Goal: Transaction & Acquisition: Book appointment/travel/reservation

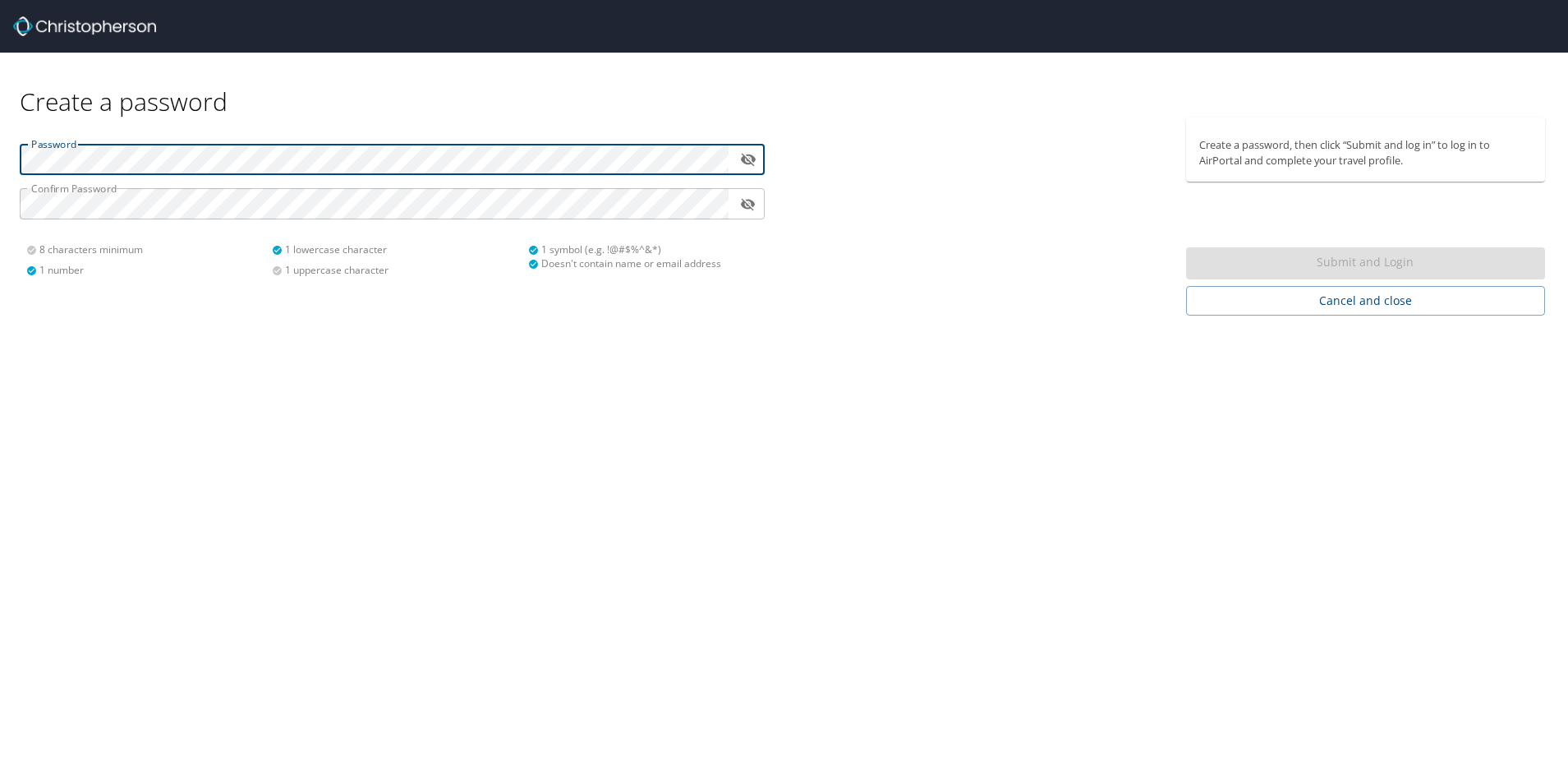
click at [0, 149] on html "Create a password Password ​ Confirm Password ​ 8 characters minimum 1 number 1…" at bounding box center [784, 383] width 1568 height 766
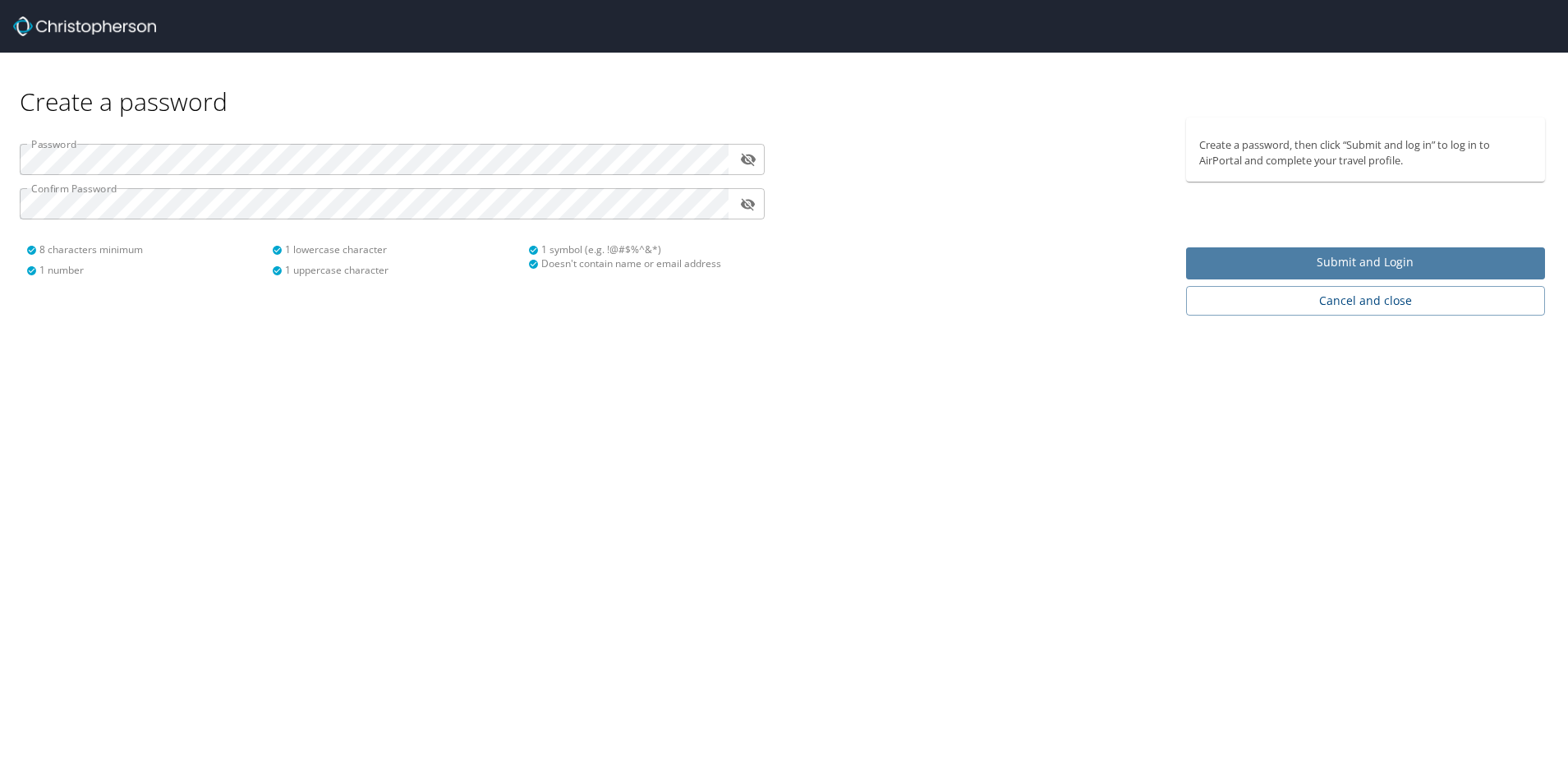
click at [1274, 261] on span "Submit and Login" at bounding box center [1365, 263] width 332 height 21
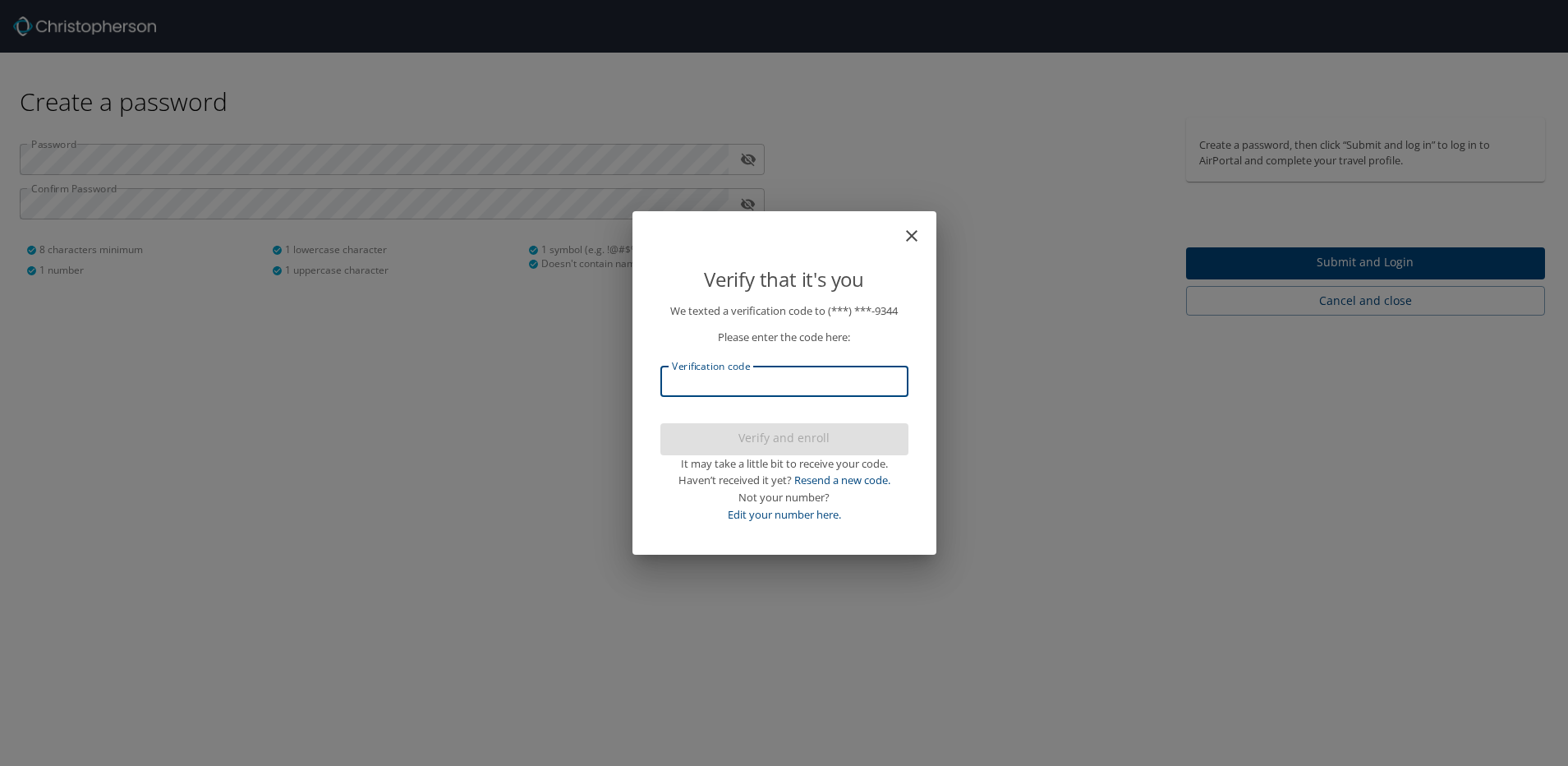
click at [783, 389] on input "Verification code" at bounding box center [784, 381] width 248 height 31
type input "683913"
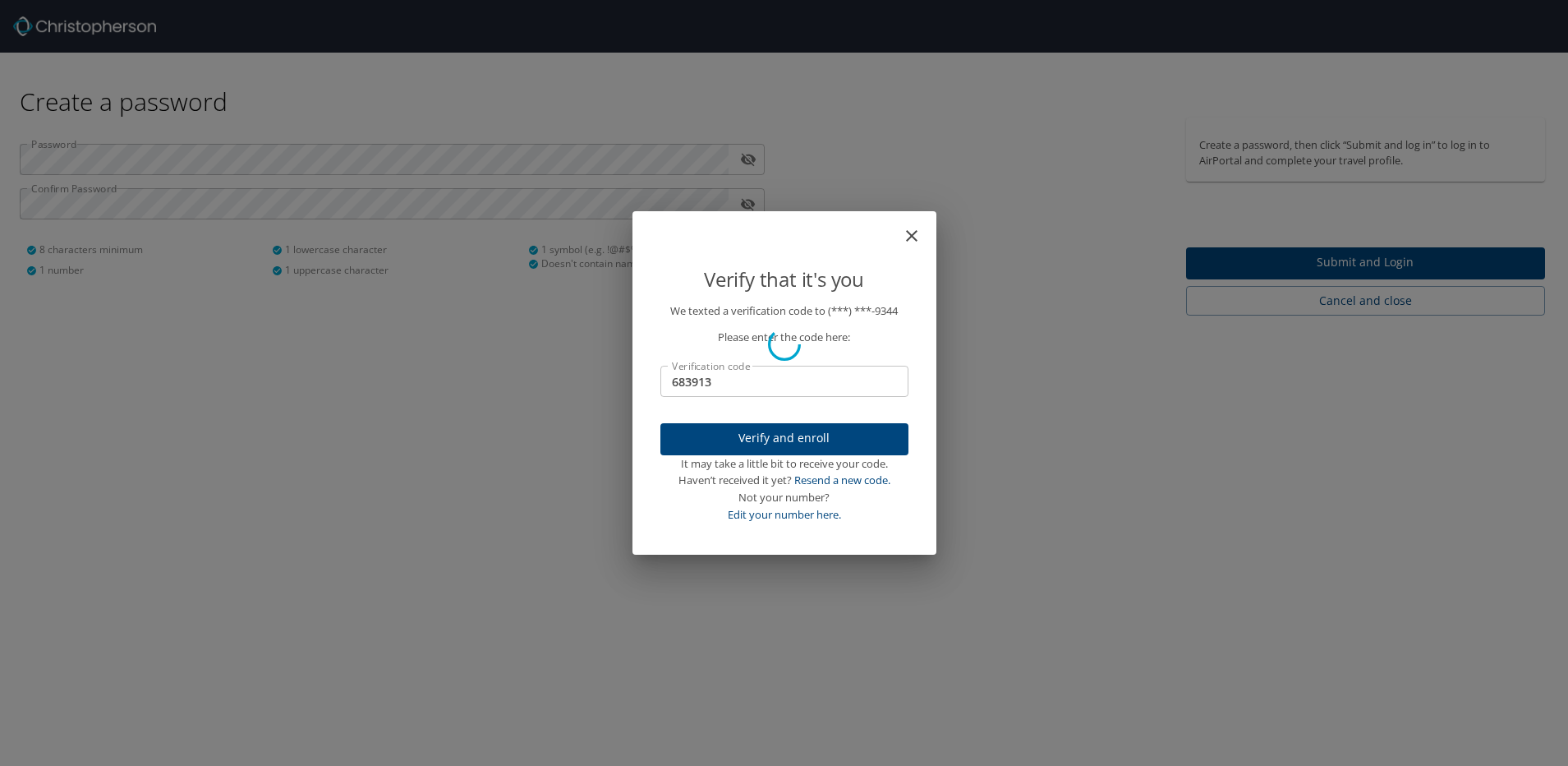
click at [798, 436] on div at bounding box center [784, 345] width 1568 height 842
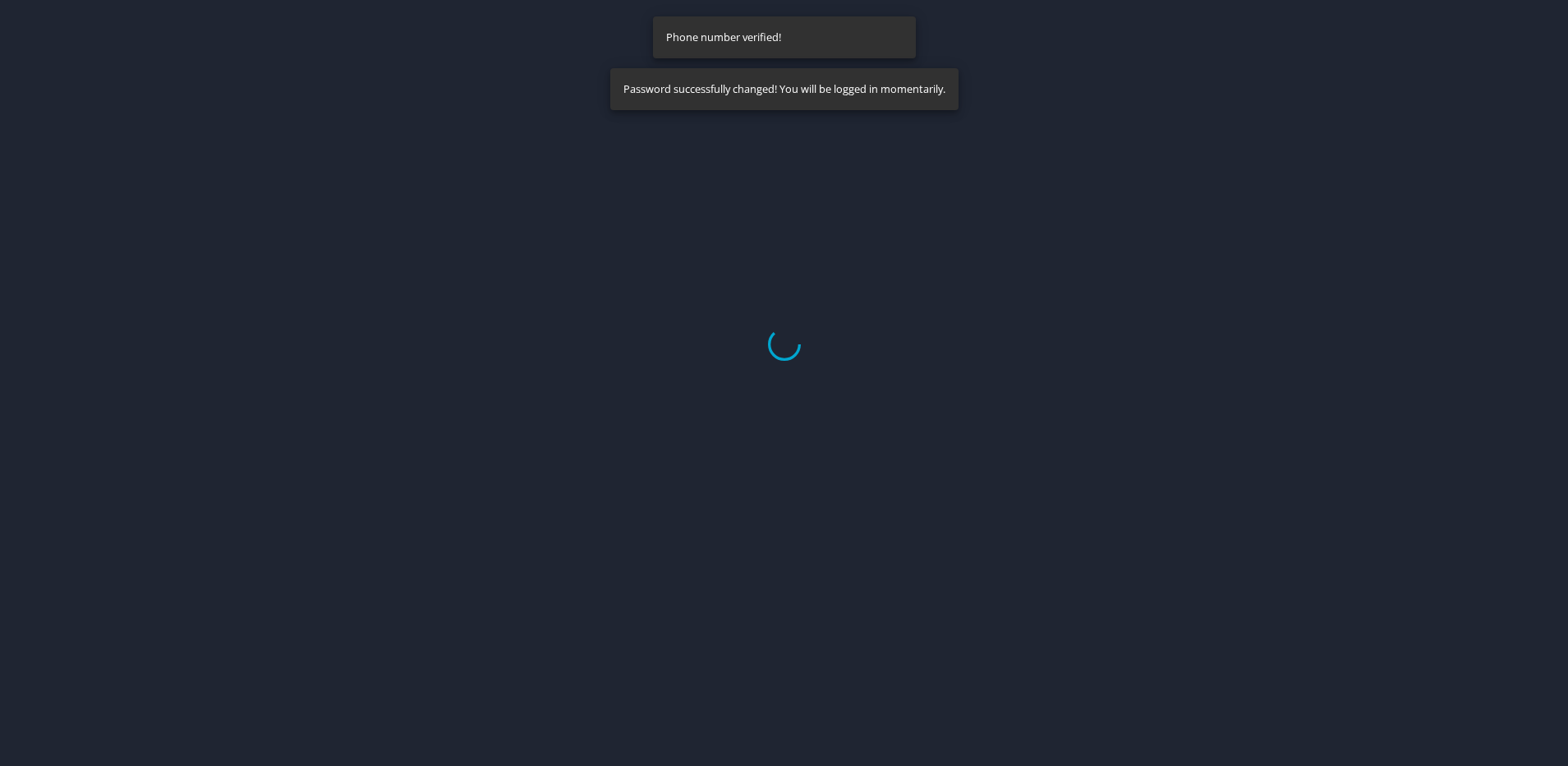
select select "US"
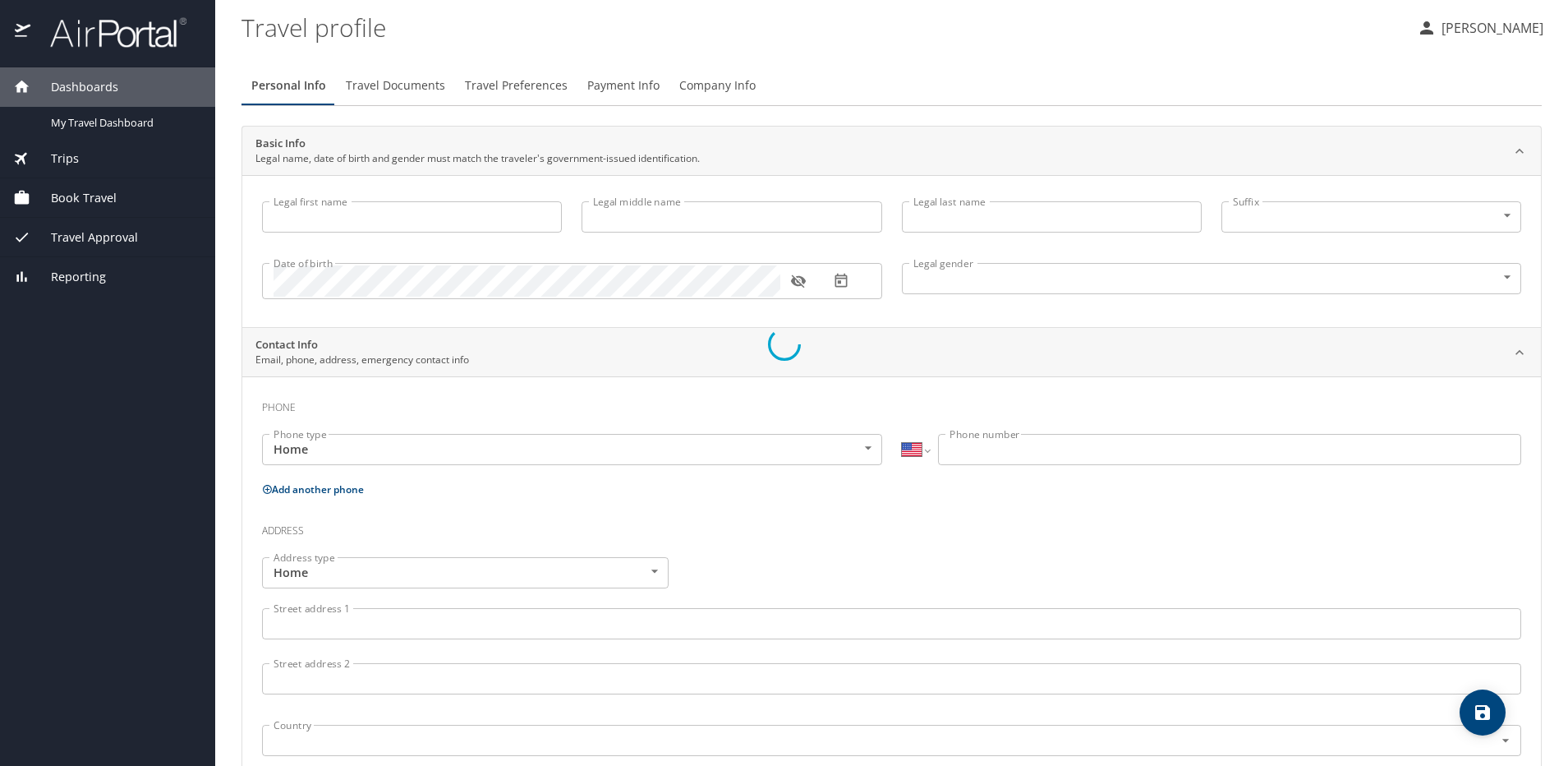
select select "US"
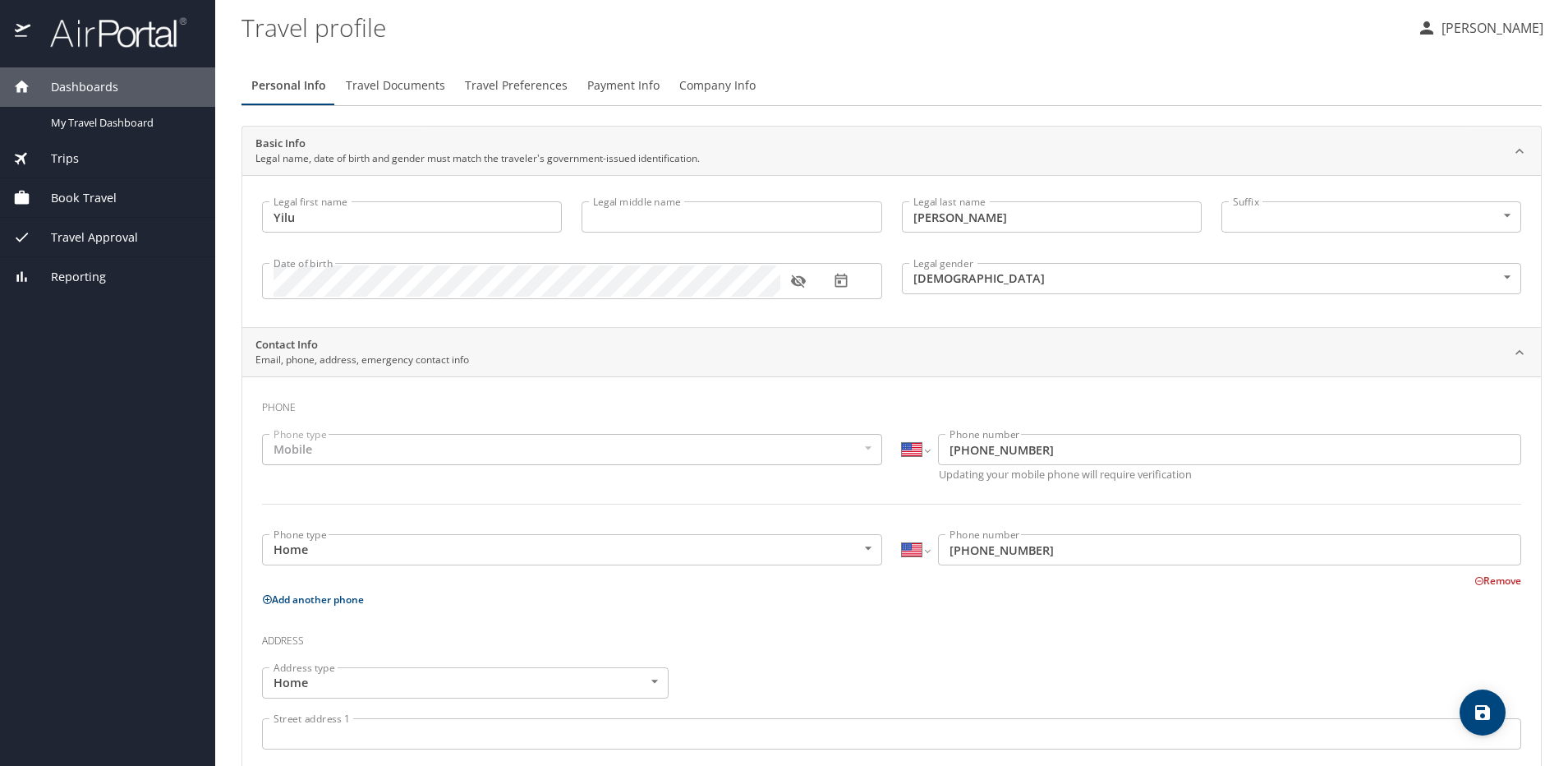
type input "Yilu"
type input "Wang"
type input "Male"
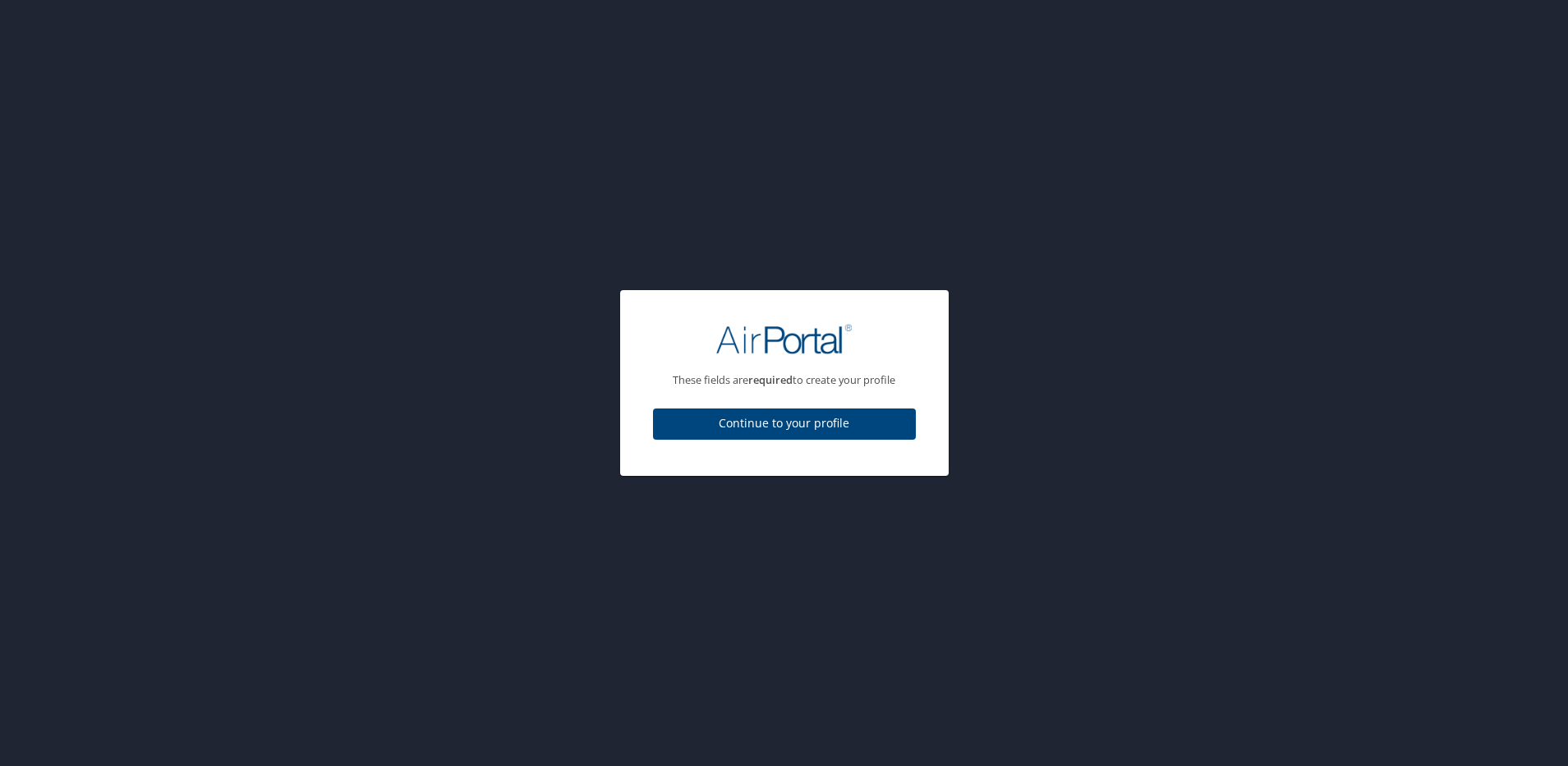
click at [837, 434] on button "Continue to your profile" at bounding box center [784, 424] width 262 height 32
select select "US"
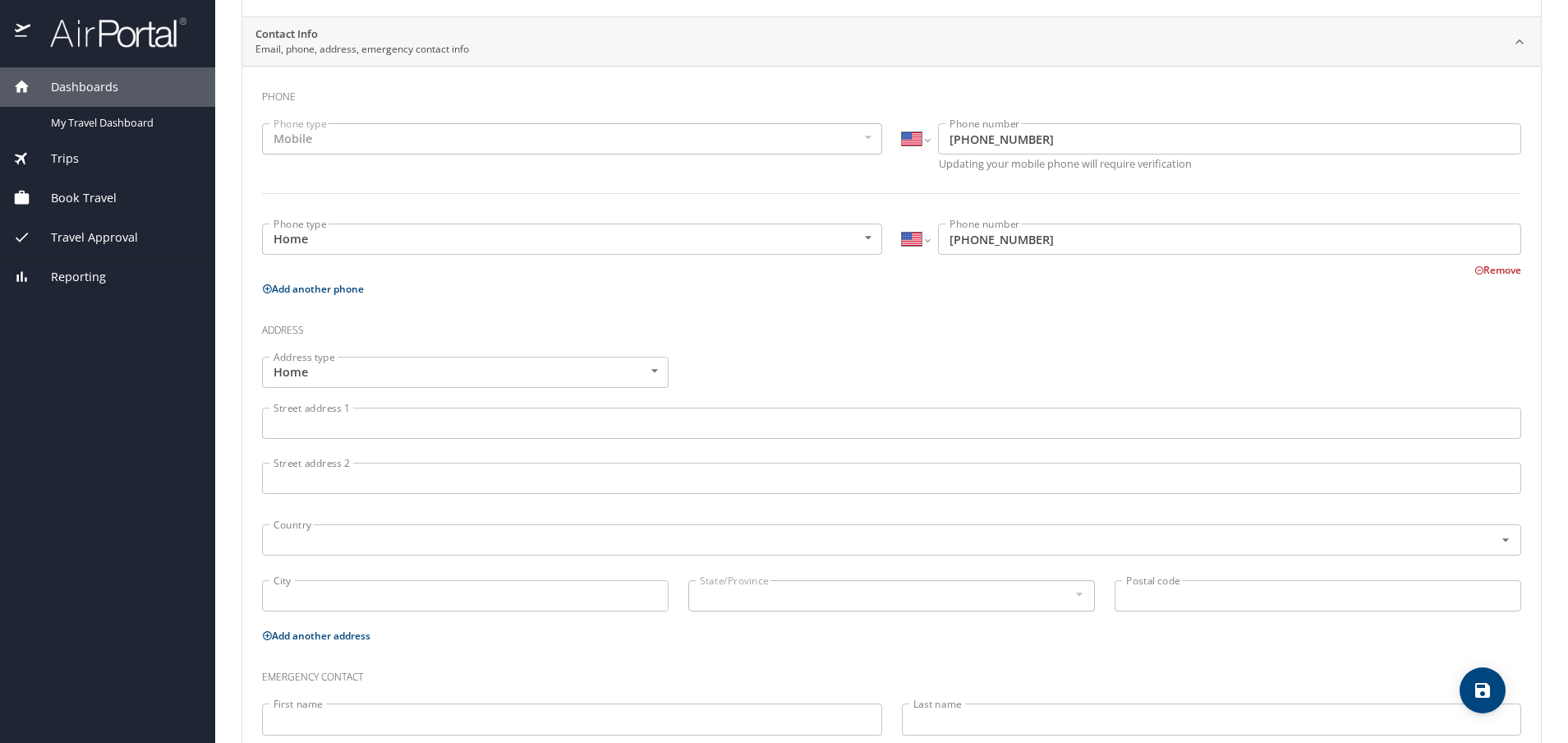
scroll to position [384, 0]
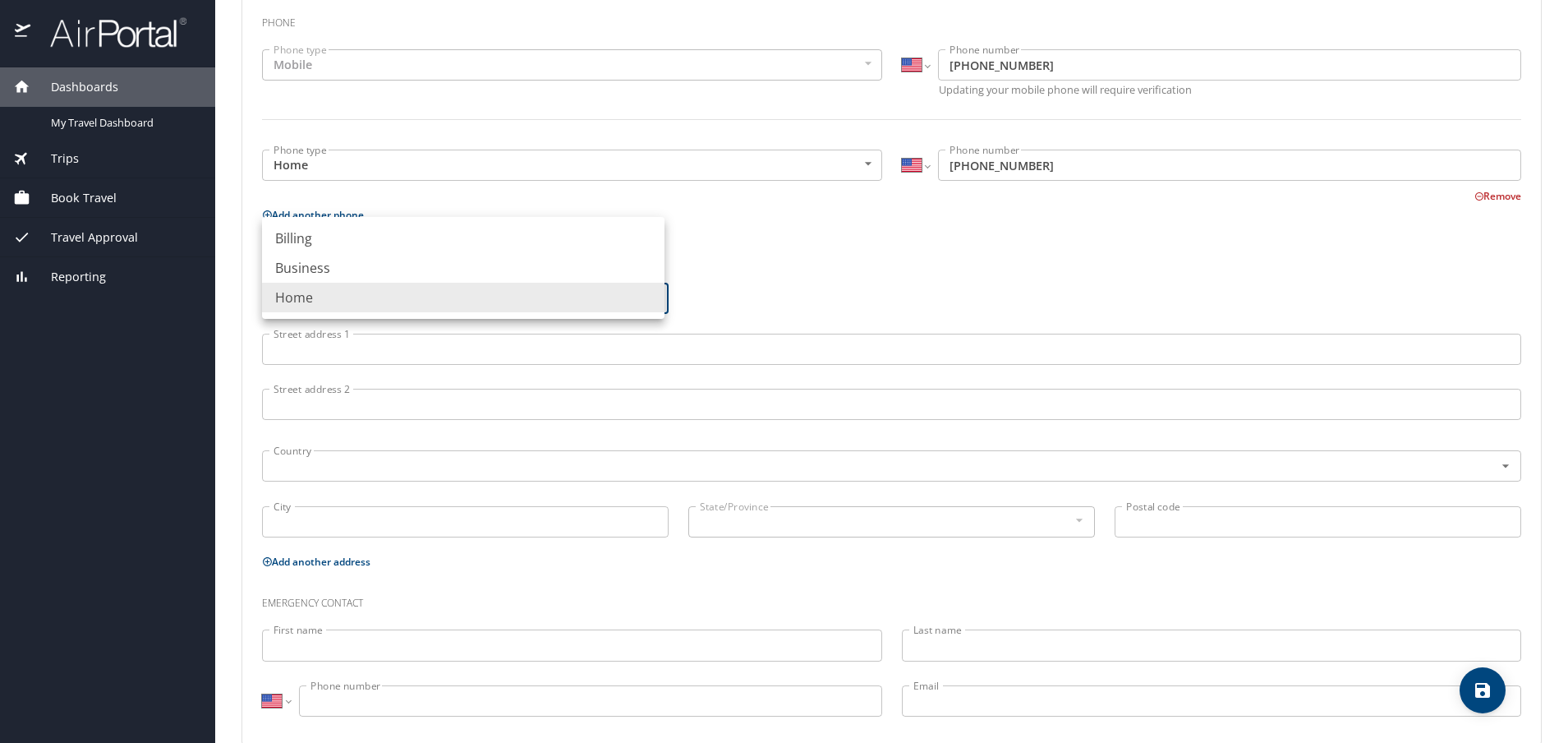
click at [543, 295] on body "Dashboards My Travel Dashboard Trips Current / Future Trips Past Trips Trips Mi…" at bounding box center [784, 372] width 1568 height 743
click at [780, 267] on div at bounding box center [784, 372] width 1568 height 743
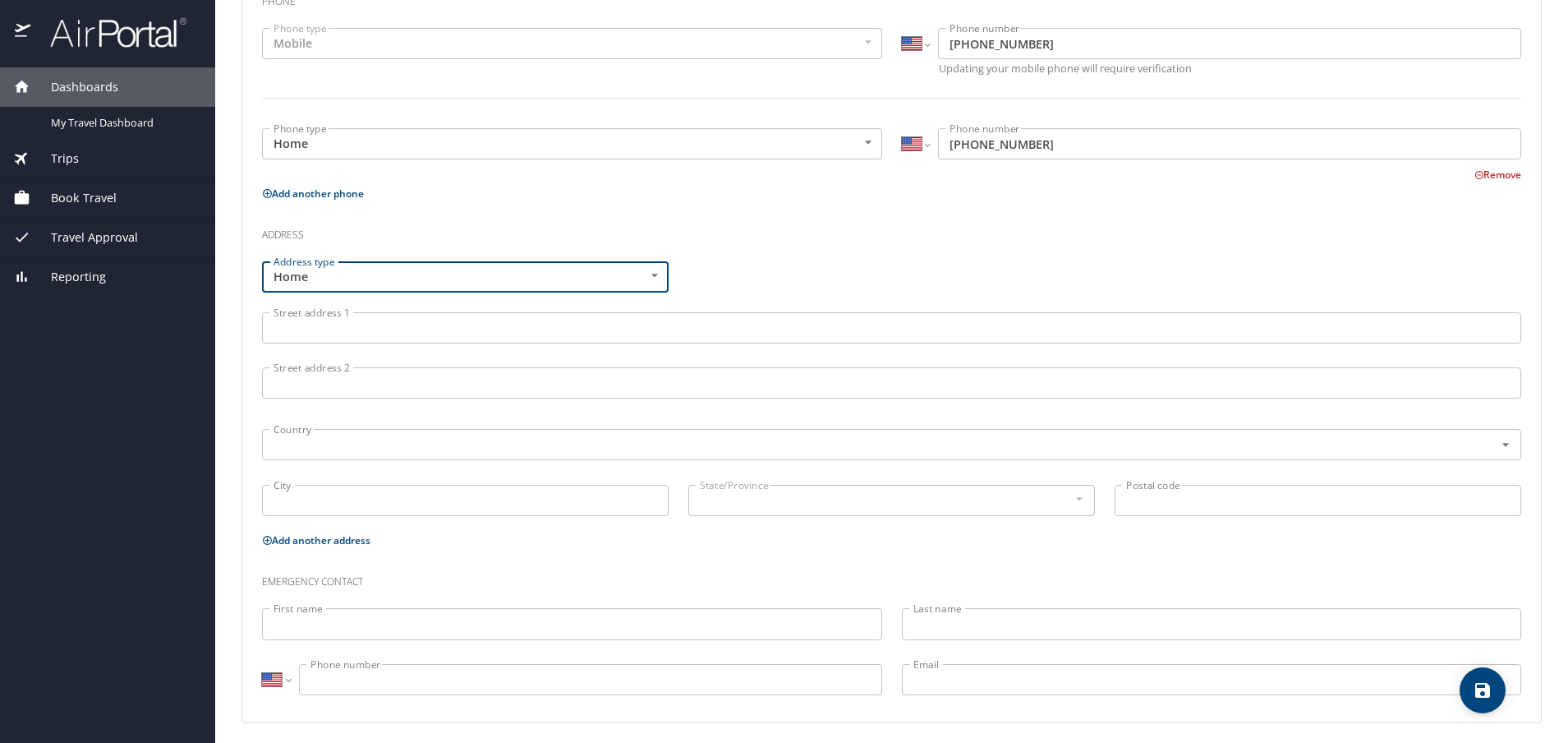
scroll to position [412, 0]
click at [82, 163] on div "Trips" at bounding box center [107, 158] width 189 height 18
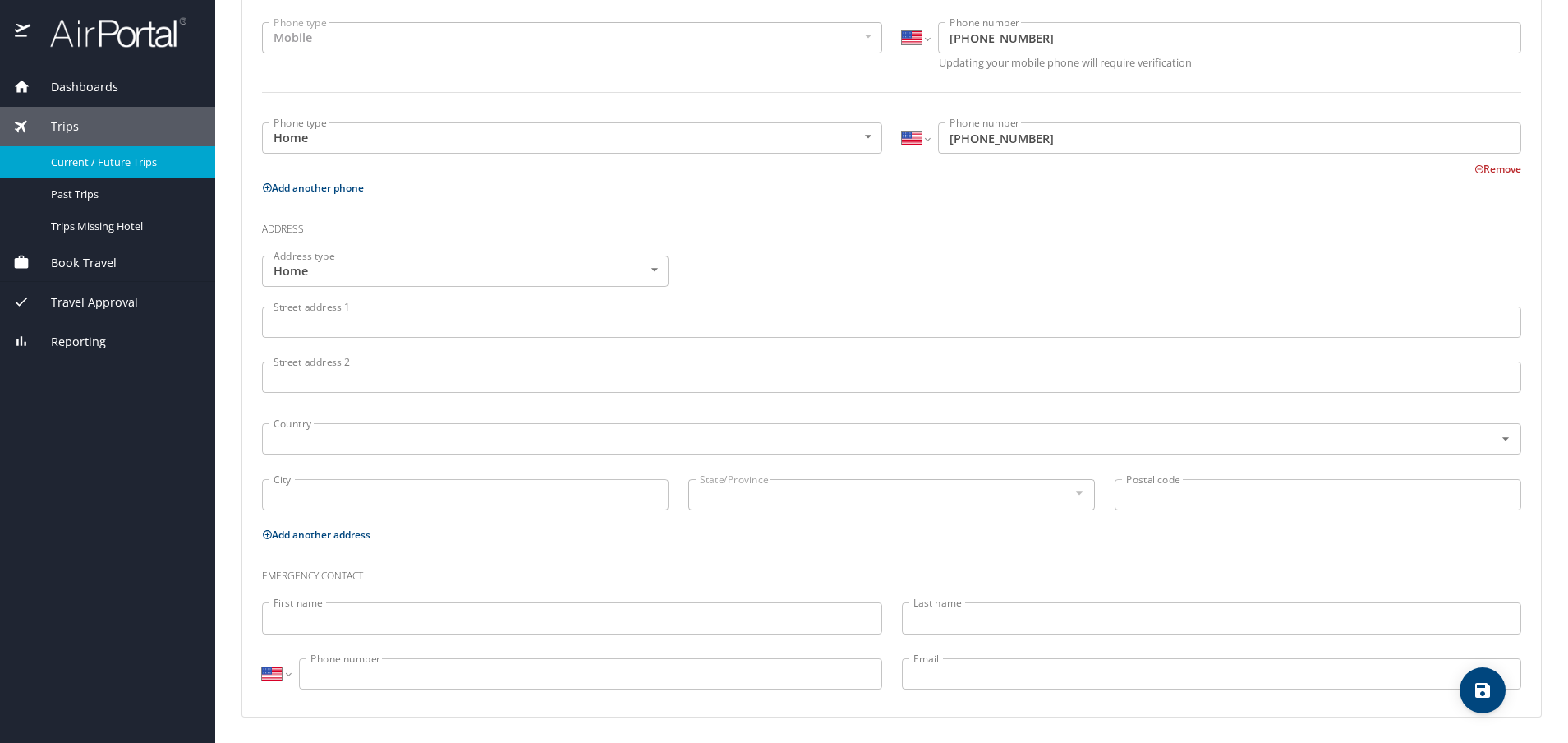
click at [130, 166] on span "Current / Future Trips" at bounding box center [123, 162] width 144 height 16
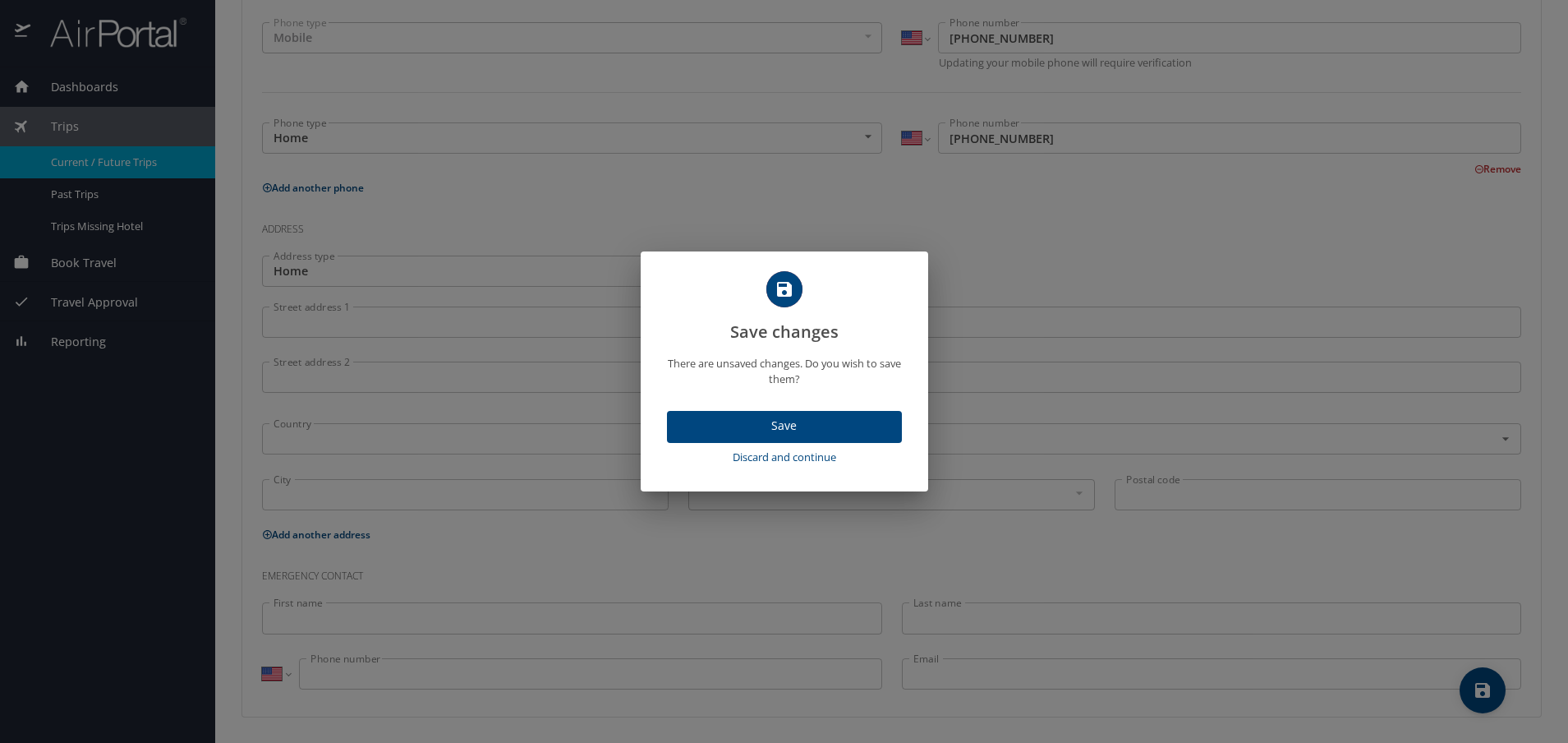
click at [830, 429] on span "Save" at bounding box center [785, 426] width 209 height 21
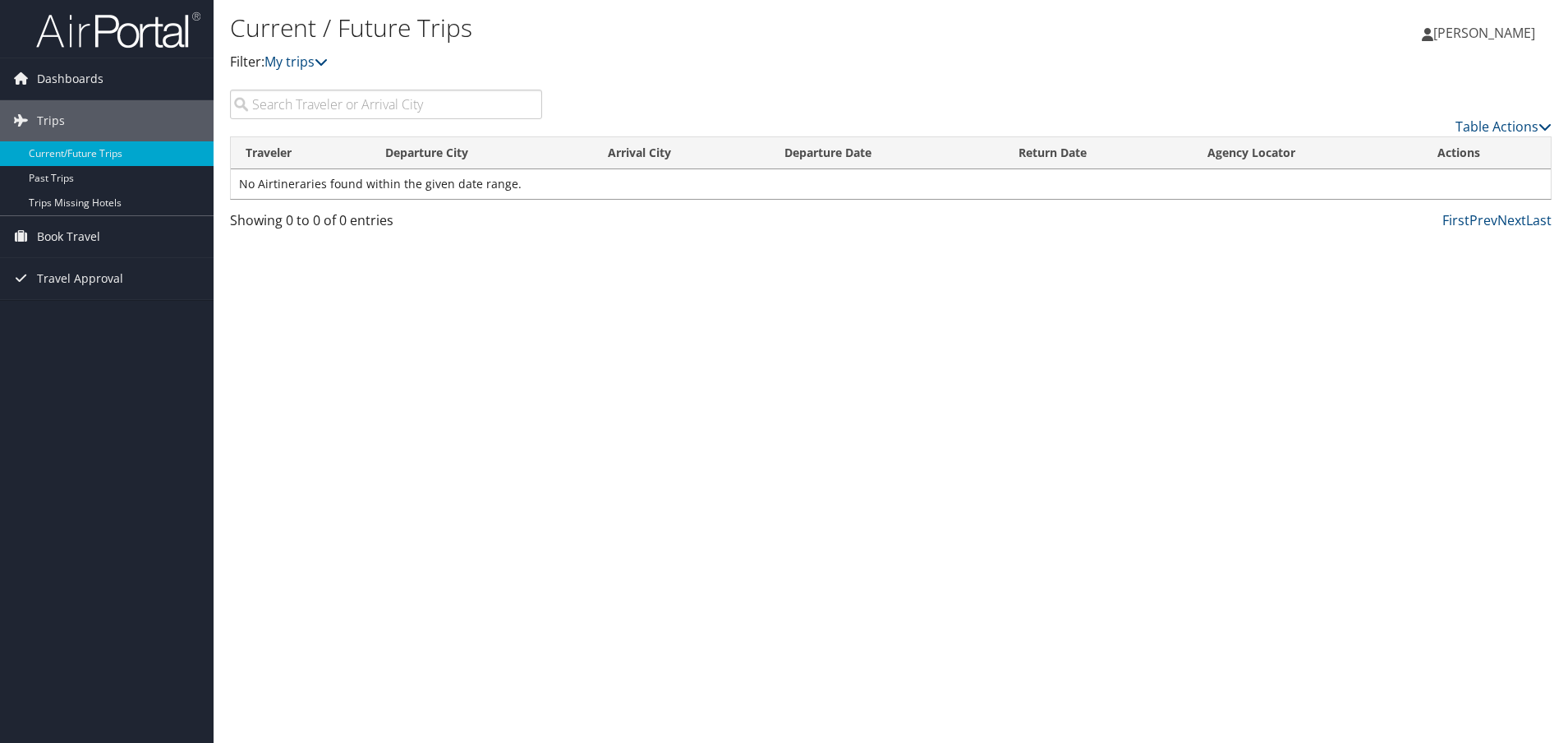
click at [427, 106] on input "search" at bounding box center [386, 105] width 313 height 29
type input "greenville"
drag, startPoint x: 84, startPoint y: 235, endPoint x: 98, endPoint y: 237, distance: 14.1
click at [83, 235] on span "Book Travel" at bounding box center [68, 237] width 63 height 41
click at [144, 273] on link "Agent Booking Request" at bounding box center [106, 270] width 213 height 25
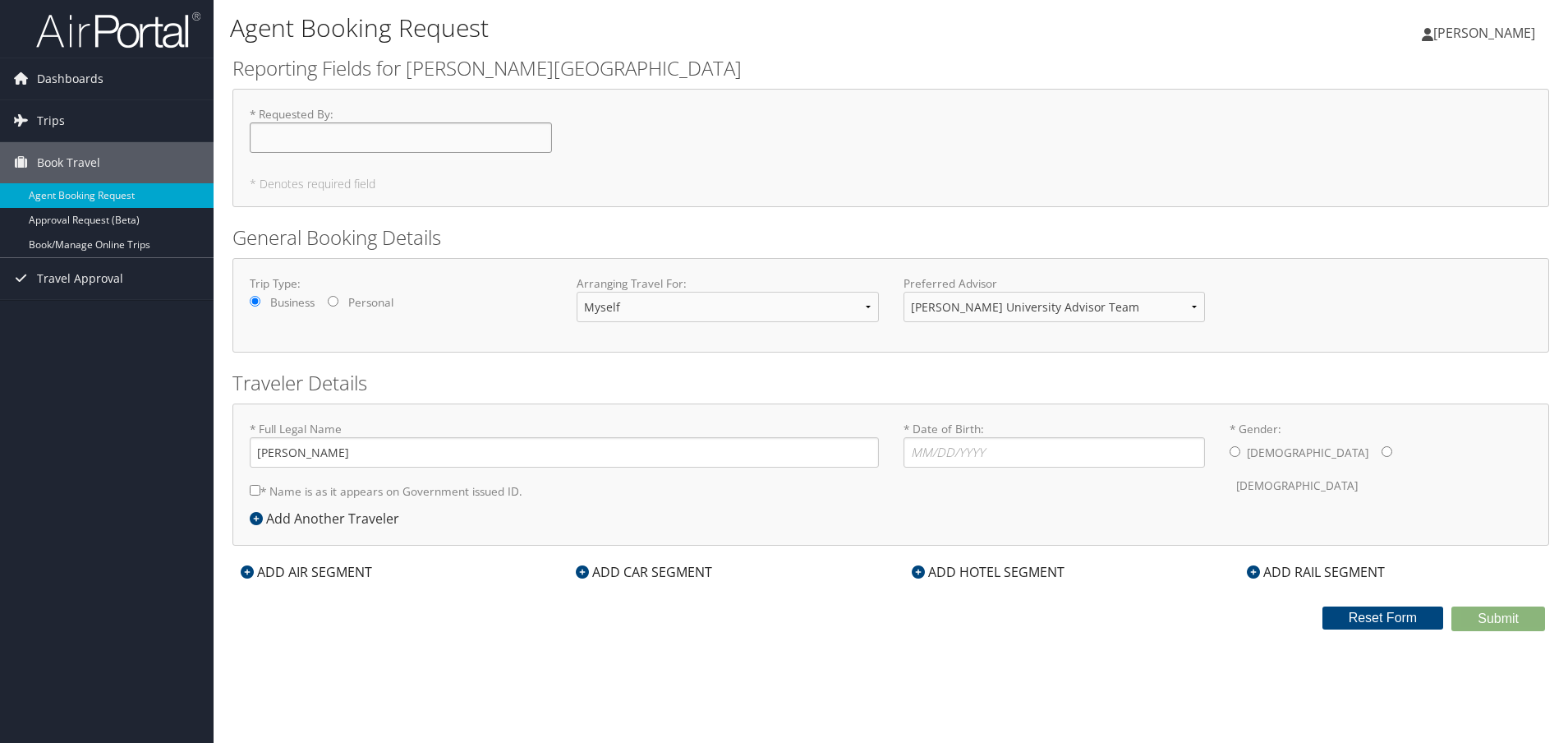
click at [418, 138] on input "* Requested By : Required" at bounding box center [401, 137] width 302 height 30
type input "[PERSON_NAME]"
type input "06/25/1981"
click at [1237, 456] on input "* Gender: Male Female" at bounding box center [1235, 452] width 10 height 10
radio input "true"
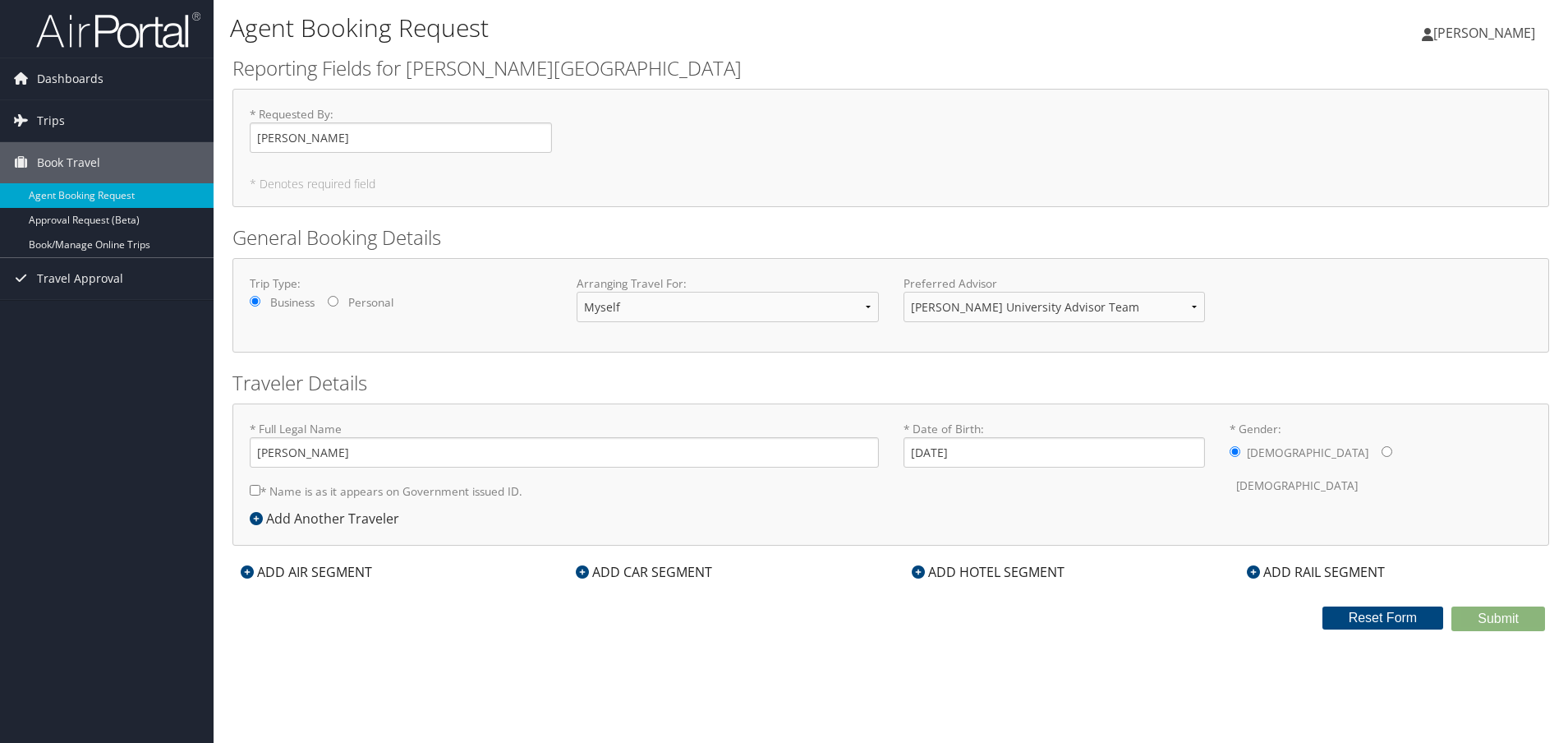
click at [1443, 483] on div "* Full Legal Name Yilu Wang * Name is as it appears on Government issued ID. Re…" at bounding box center [891, 465] width 1307 height 88
click at [254, 493] on input "* Name is as it appears on Government issued ID." at bounding box center [255, 490] width 10 height 10
checkbox input "true"
click at [596, 500] on div "* Full Legal Name Yilu Wang * Name is as it appears on Government issued ID. Re…" at bounding box center [564, 465] width 654 height 88
click at [251, 572] on icon at bounding box center [247, 572] width 13 height 13
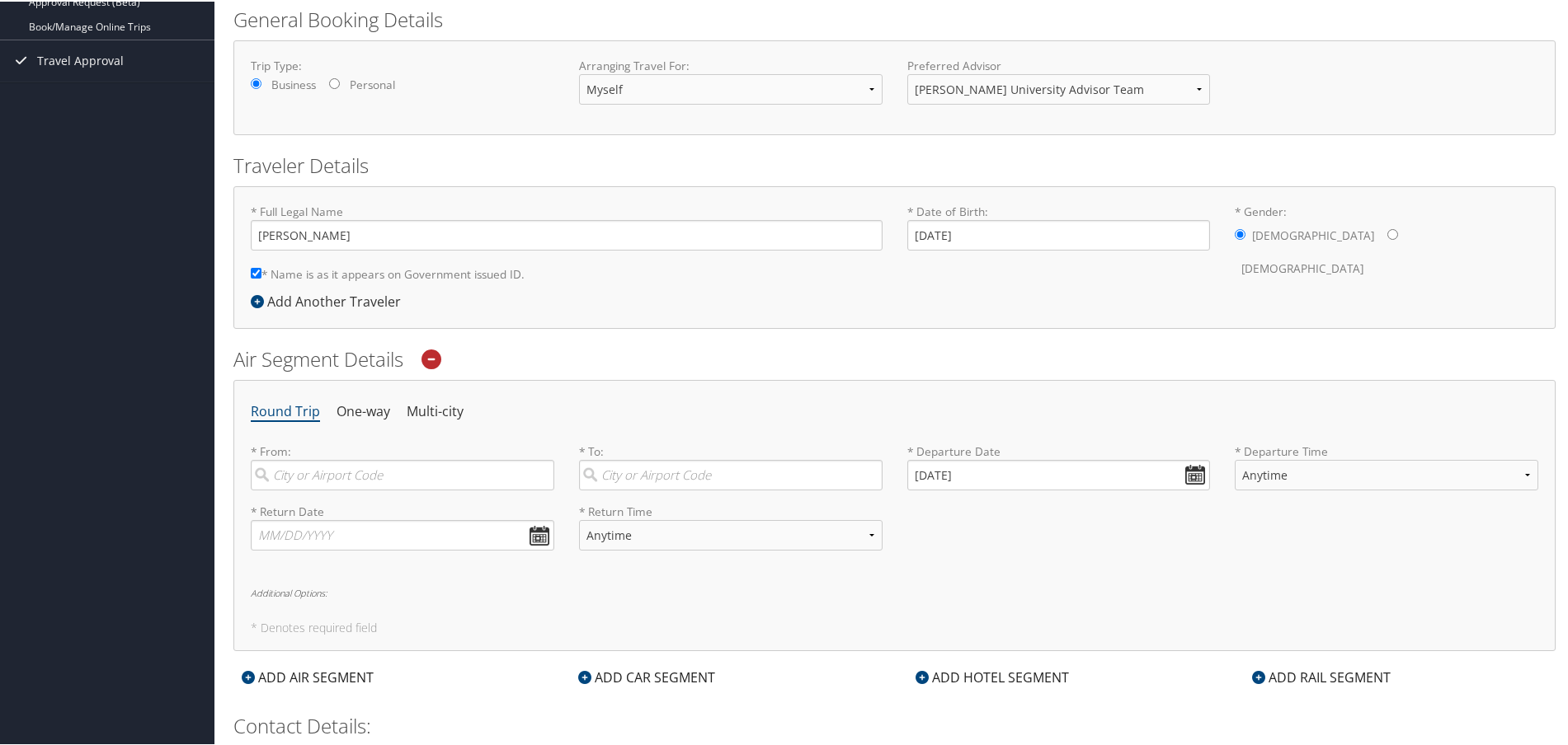
scroll to position [305, 0]
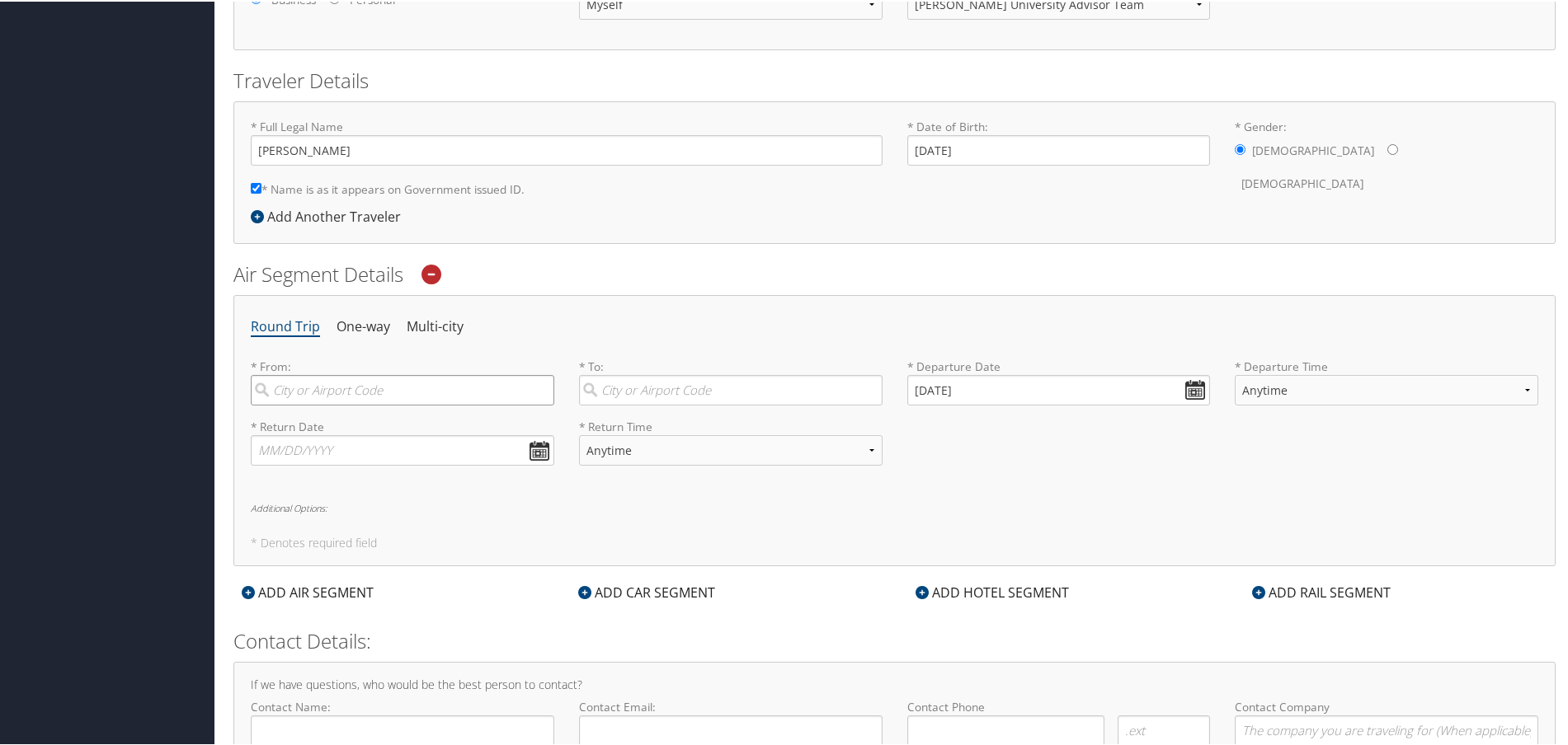
click at [365, 396] on input "search" at bounding box center [402, 388] width 303 height 30
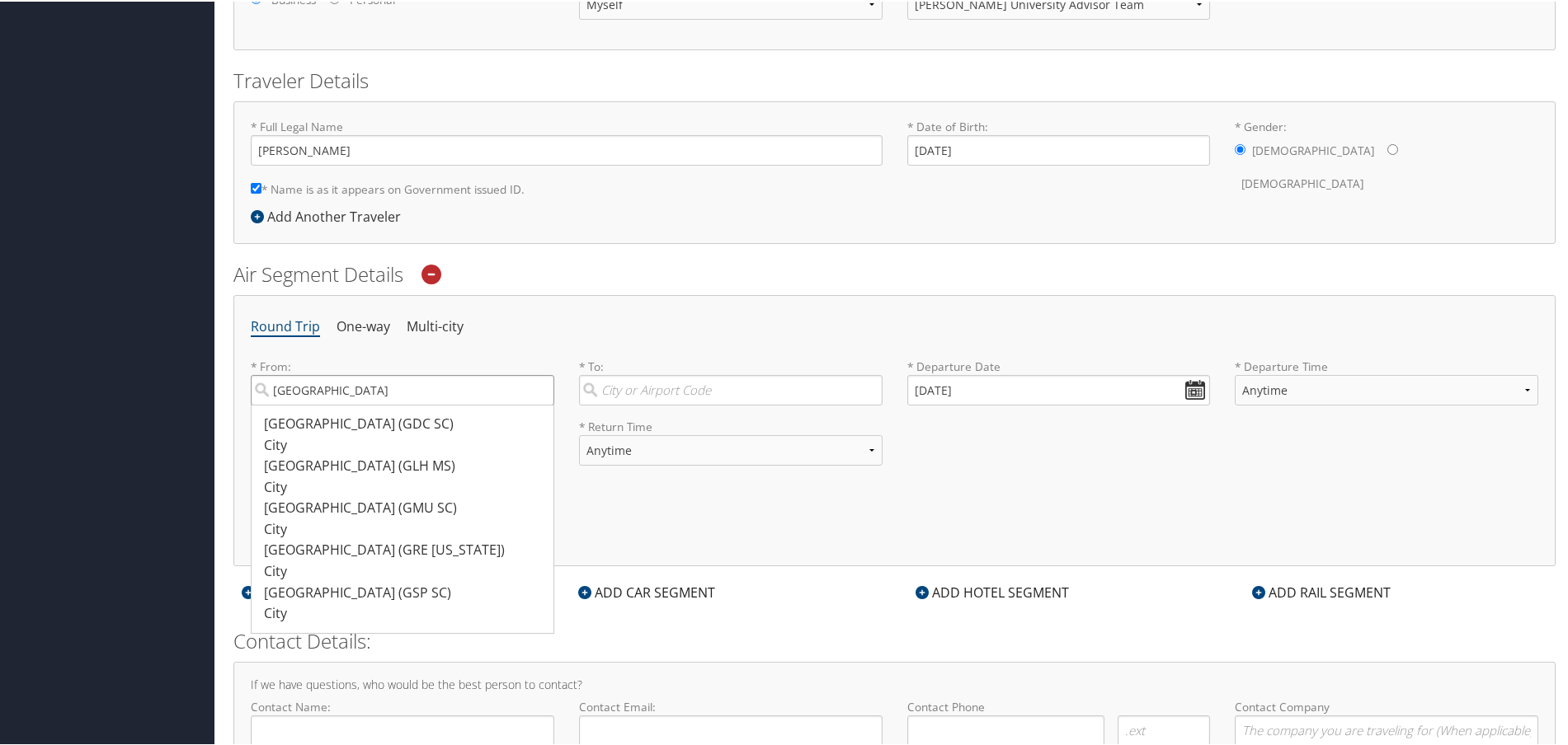
drag, startPoint x: 371, startPoint y: 382, endPoint x: 218, endPoint y: 382, distance: 153.0
click at [218, 382] on div "Agent Booking Request Yilu Wang Yilu Wang My Settings Travel Agency Contacts Vi…" at bounding box center [894, 265] width 1360 height 1141
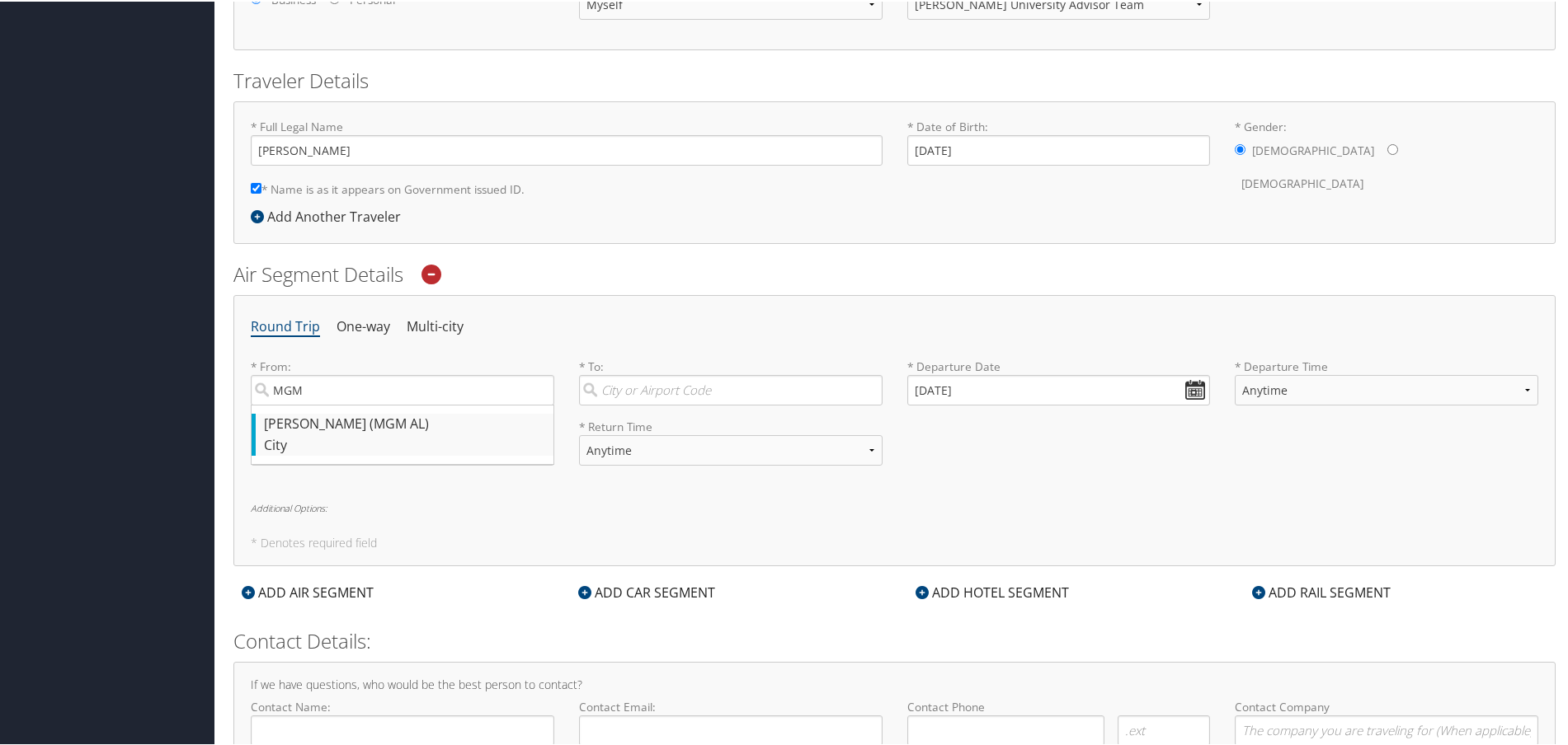
click at [412, 422] on div "Montgomery (MGM AL)" at bounding box center [404, 423] width 281 height 22
click at [412, 404] on input "MGM" at bounding box center [402, 388] width 303 height 30
type input "Montgomery (MGM AL)"
drag, startPoint x: 154, startPoint y: 437, endPoint x: 191, endPoint y: 424, distance: 39.2
click at [154, 437] on div "Dashboards My Travel Dashboard Trips Current/Future Trips Past Trips Trips Miss…" at bounding box center [787, 265] width 1574 height 1141
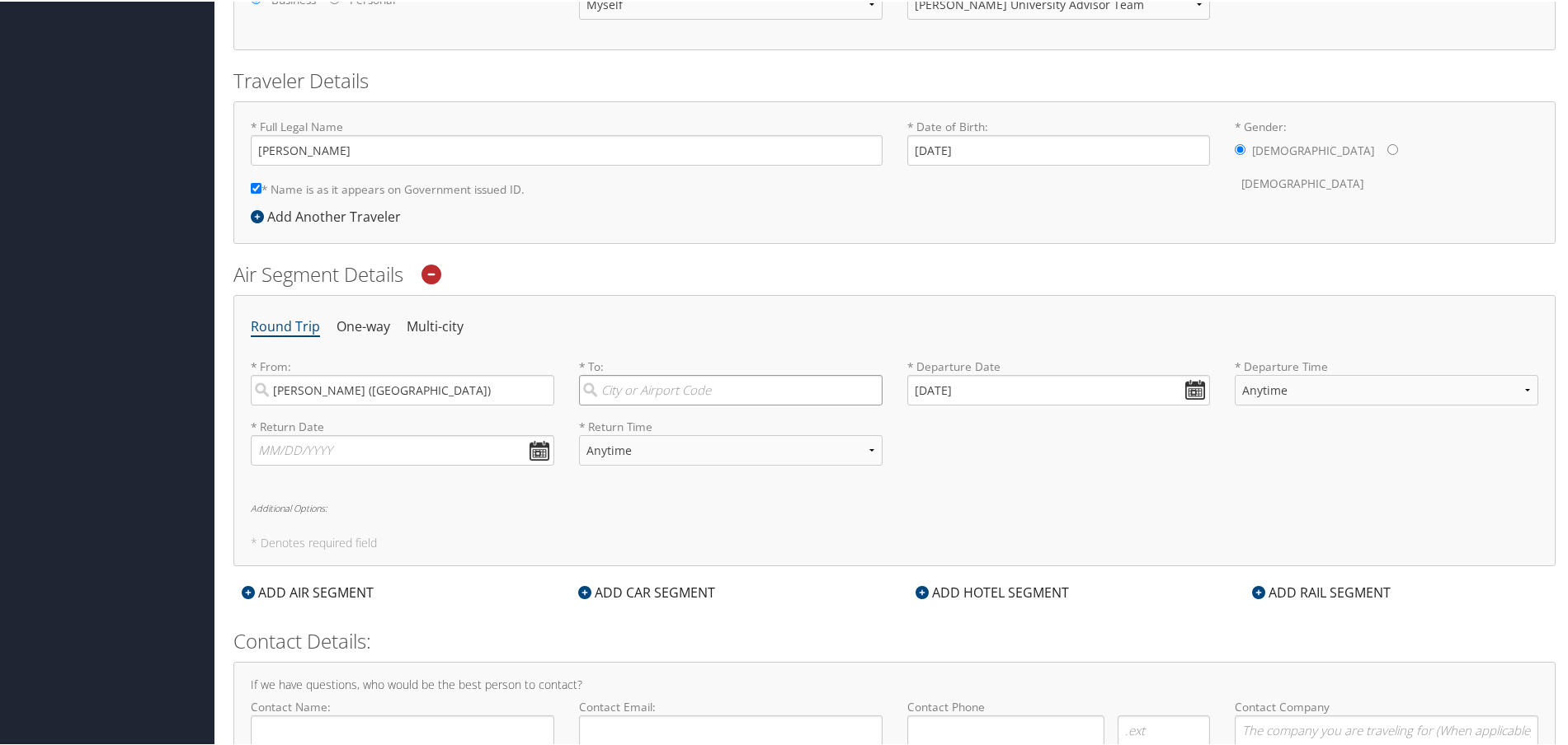
click at [688, 385] on input "search" at bounding box center [731, 388] width 303 height 30
click at [1193, 388] on input "08/29/2025" at bounding box center [1059, 388] width 303 height 30
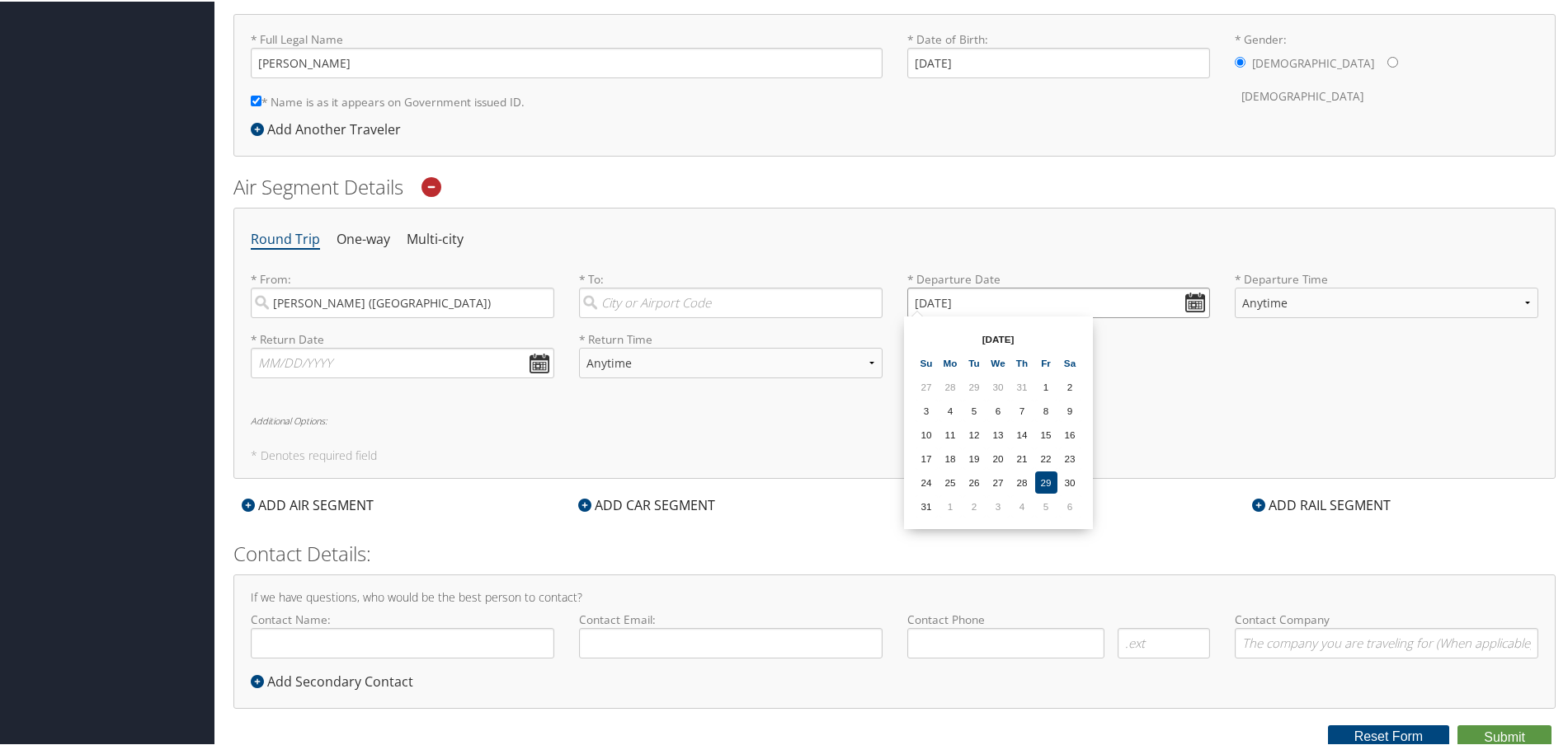
click at [921, 300] on input "08/29/2025" at bounding box center [1059, 301] width 303 height 30
click at [992, 335] on th "Aug 2025" at bounding box center [999, 338] width 118 height 23
click at [921, 301] on input "08/29/2025" at bounding box center [1059, 301] width 303 height 30
type input "Invalid date"
click at [1190, 304] on input "Invalid date" at bounding box center [1059, 301] width 303 height 30
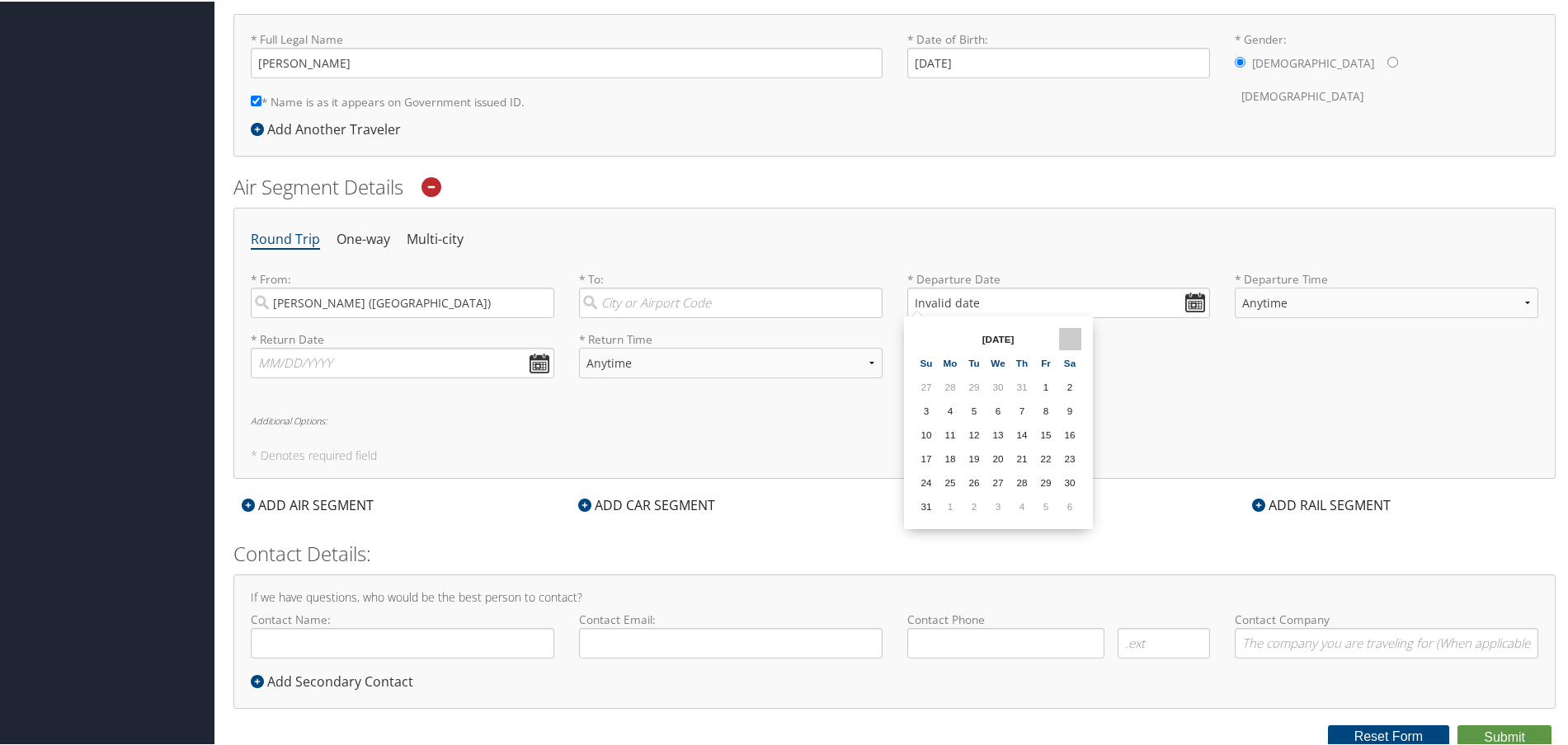
click at [1070, 340] on th at bounding box center [1070, 338] width 23 height 23
click at [926, 344] on th at bounding box center [927, 338] width 23 height 23
click at [1062, 342] on th at bounding box center [1070, 338] width 23 height 23
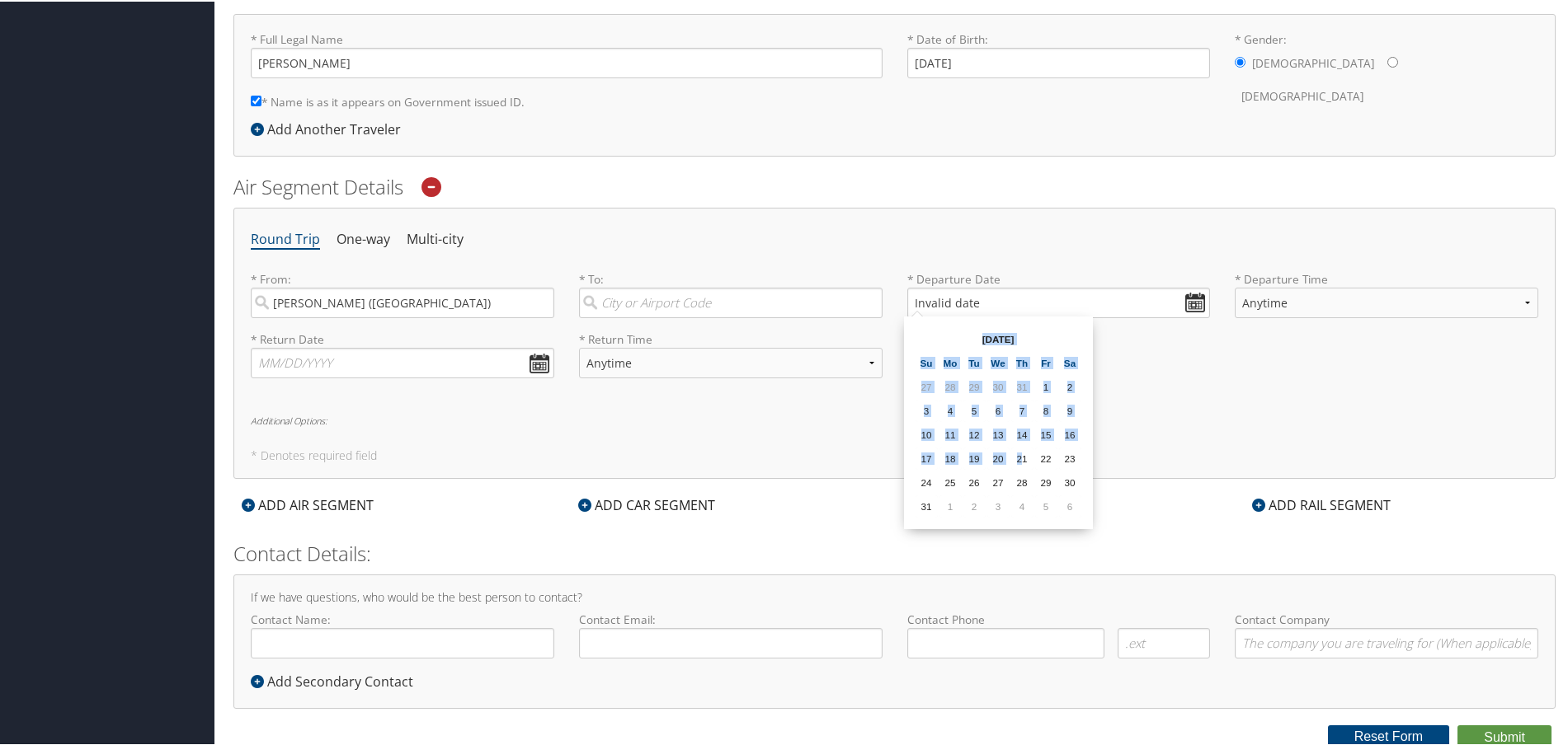
drag, startPoint x: 1020, startPoint y: 454, endPoint x: 1084, endPoint y: 414, distance: 75.5
click at [1084, 414] on div "Aug 2025 Su Mo Tu We Th Fr Sa 27 28 29 30 31 1 2 3 4 5 6 7 8 9 10 11 12 13 14 1…" at bounding box center [998, 421] width 176 height 199
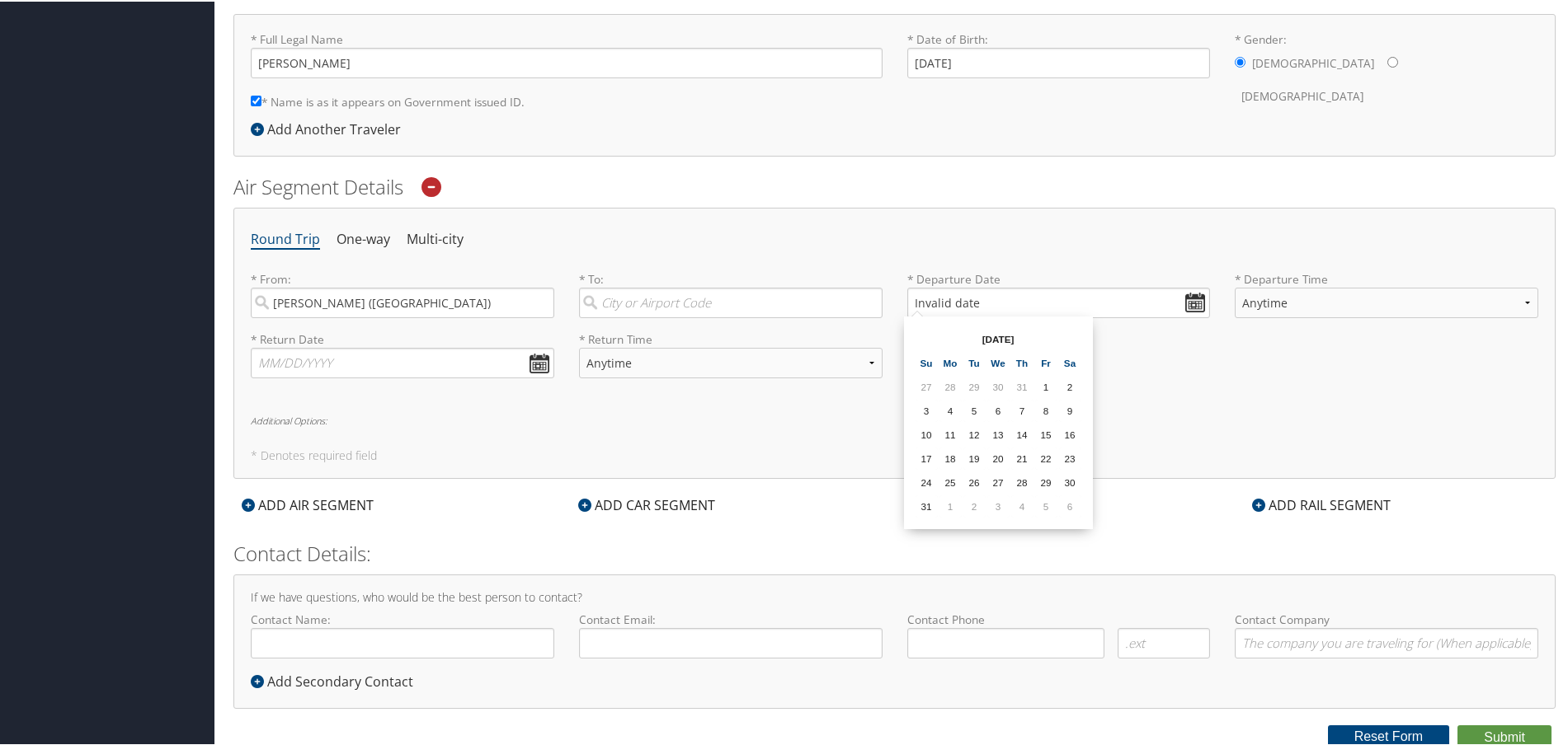
click at [1086, 450] on div "From Invalid date To Invalid date Aug 2025 Su Mo Tu We Th Fr Sa 27 28 29 30 31 …" at bounding box center [999, 420] width 189 height 212
click at [1073, 335] on th at bounding box center [1070, 338] width 23 height 23
click at [1047, 335] on th "Aug 2025" at bounding box center [999, 338] width 118 height 23
click at [1027, 336] on th "Aug 2025" at bounding box center [999, 338] width 118 height 23
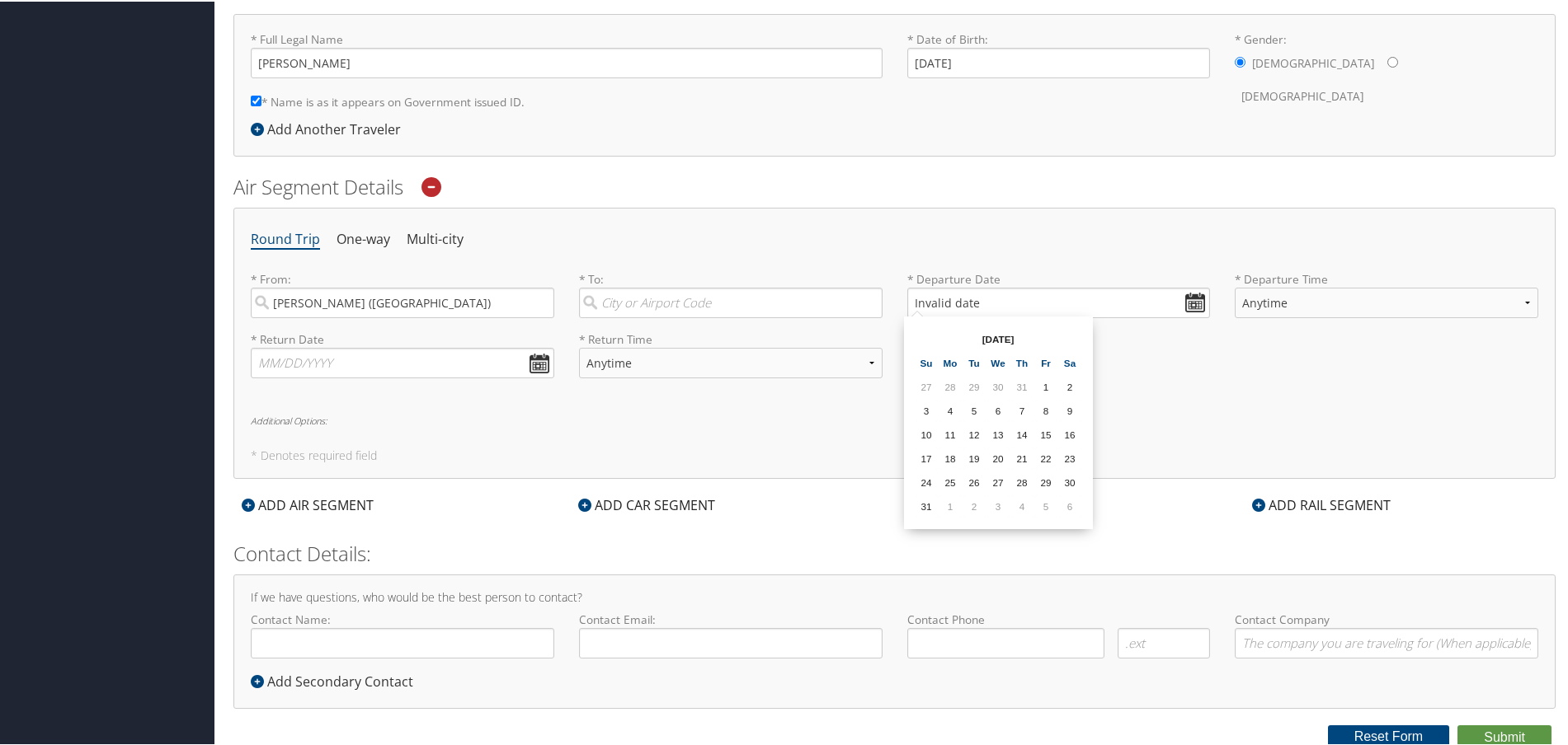
click at [1013, 335] on th "Aug 2025" at bounding box center [999, 338] width 118 height 23
click at [1078, 366] on th "Sa" at bounding box center [1070, 361] width 23 height 23
click at [733, 303] on input "search" at bounding box center [731, 301] width 303 height 30
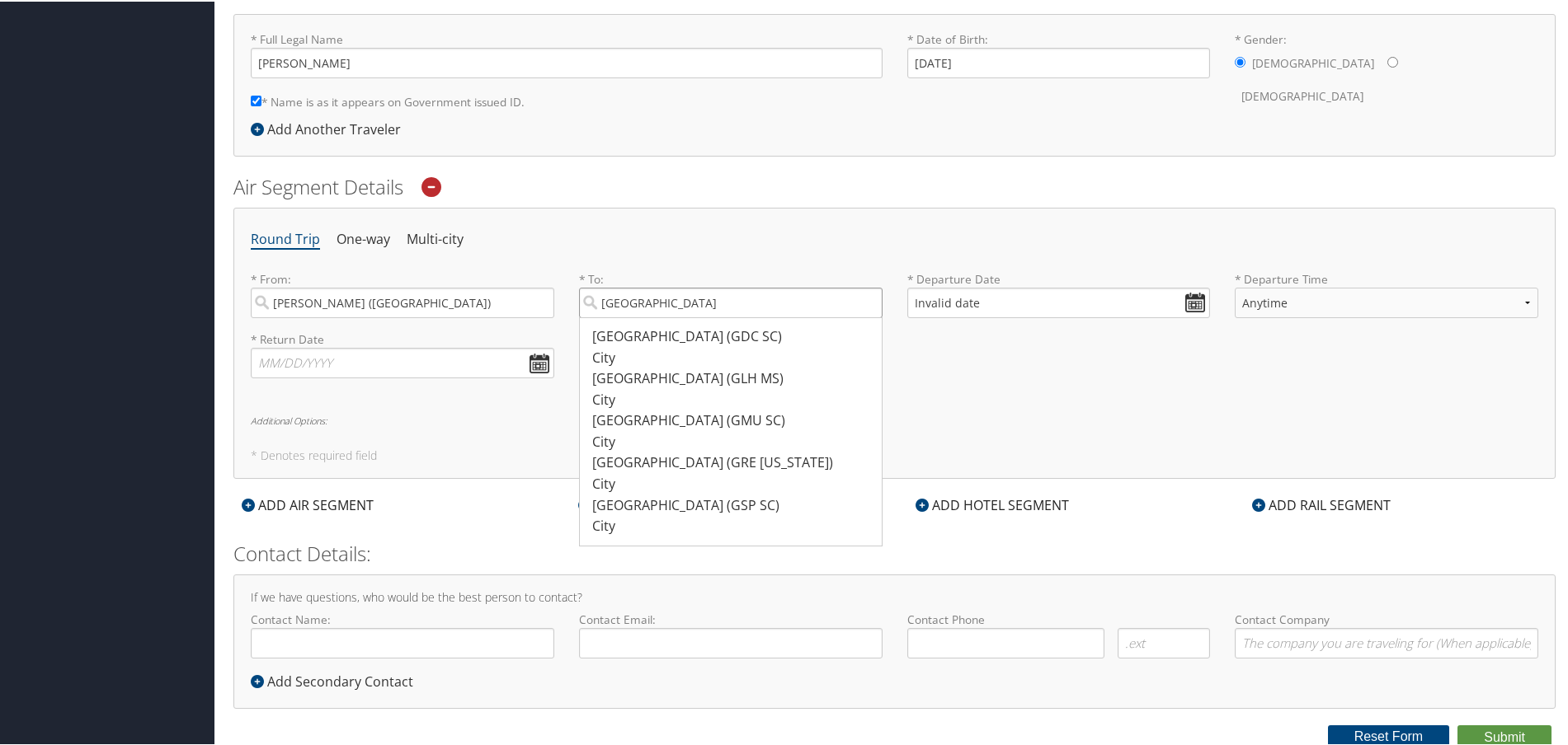
type input "Greenville"
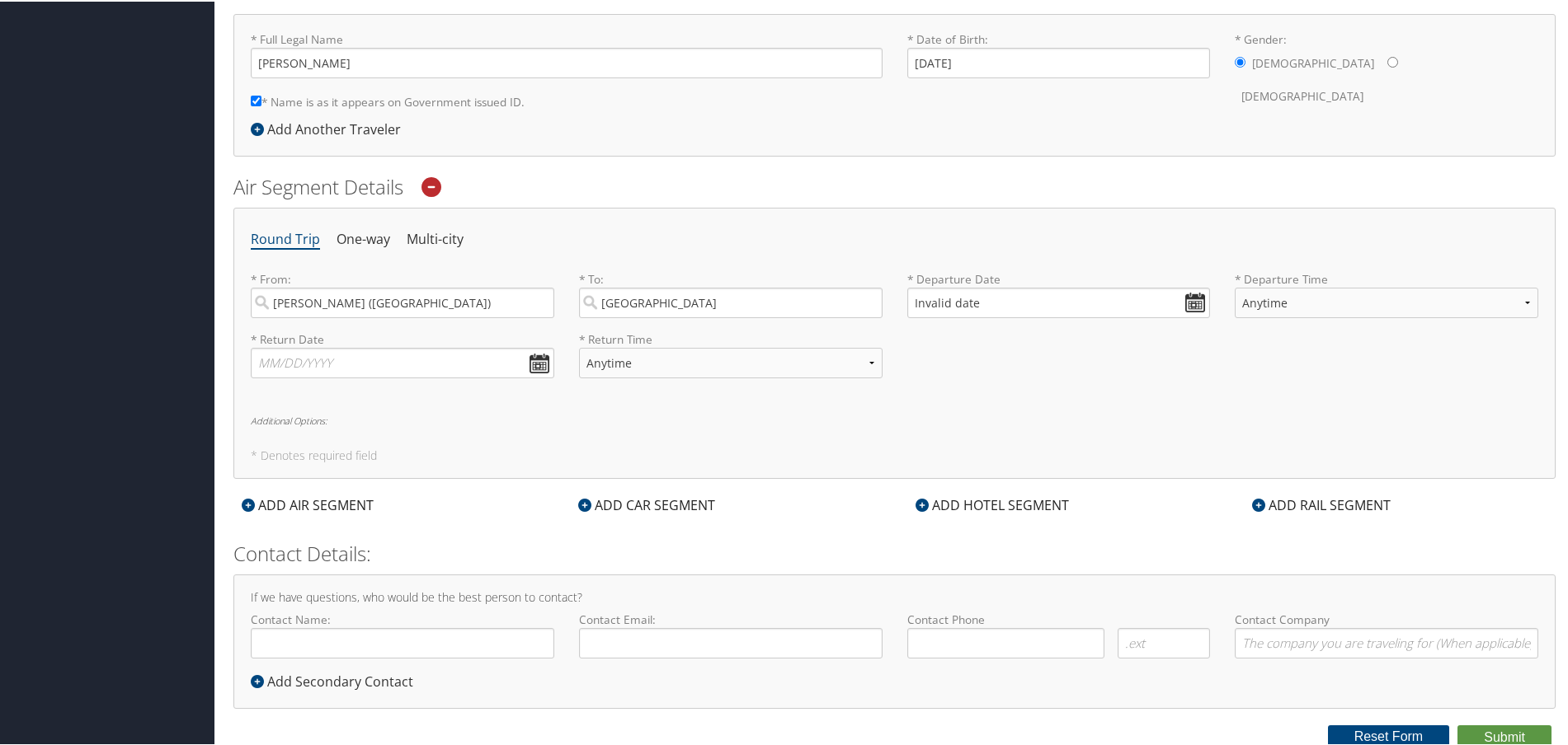
click at [843, 230] on ul "Round Trip One-way Multi-city" at bounding box center [894, 238] width 1287 height 29
